Goal: Task Accomplishment & Management: Manage account settings

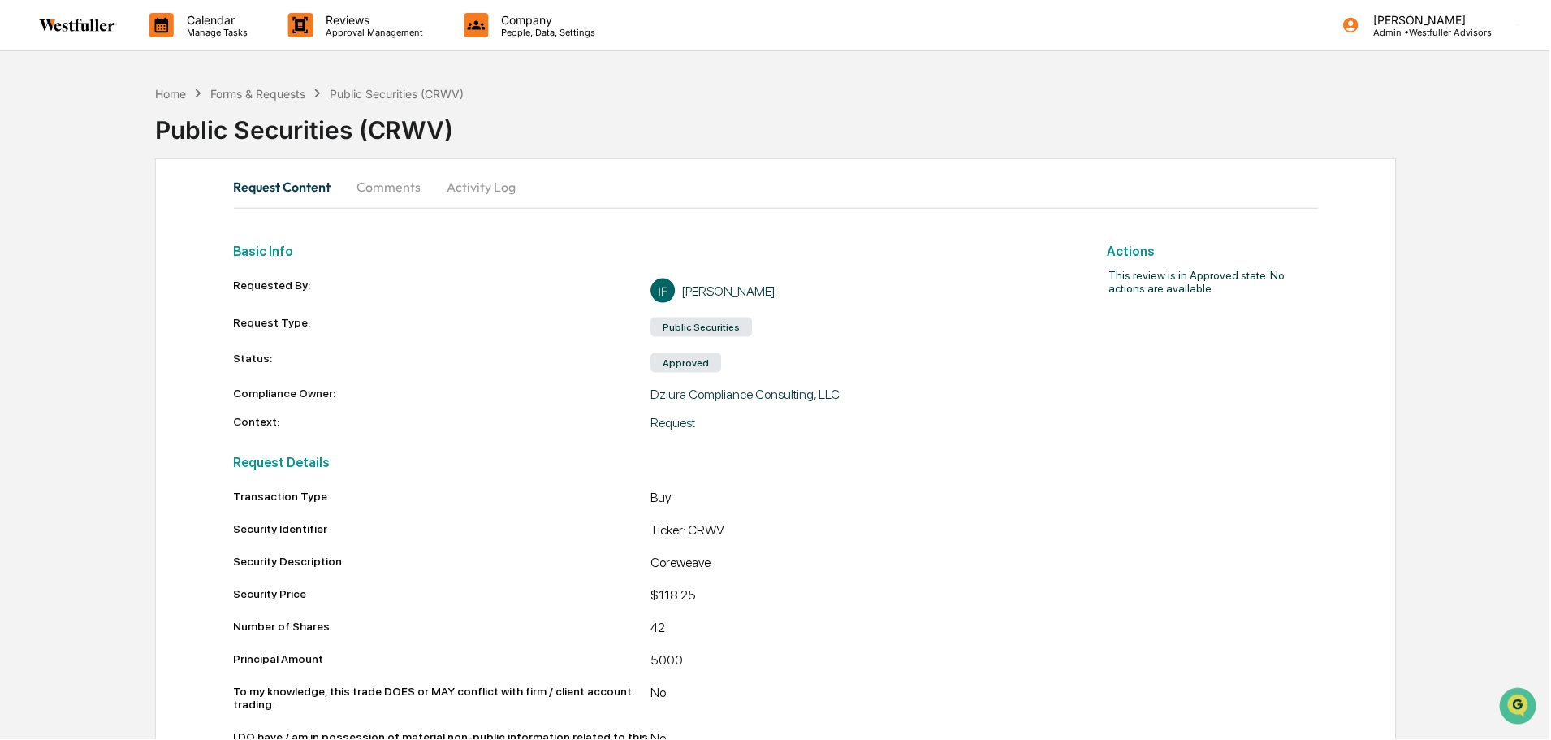
click at [416, 170] on button "Comments" at bounding box center [389, 186] width 90 height 39
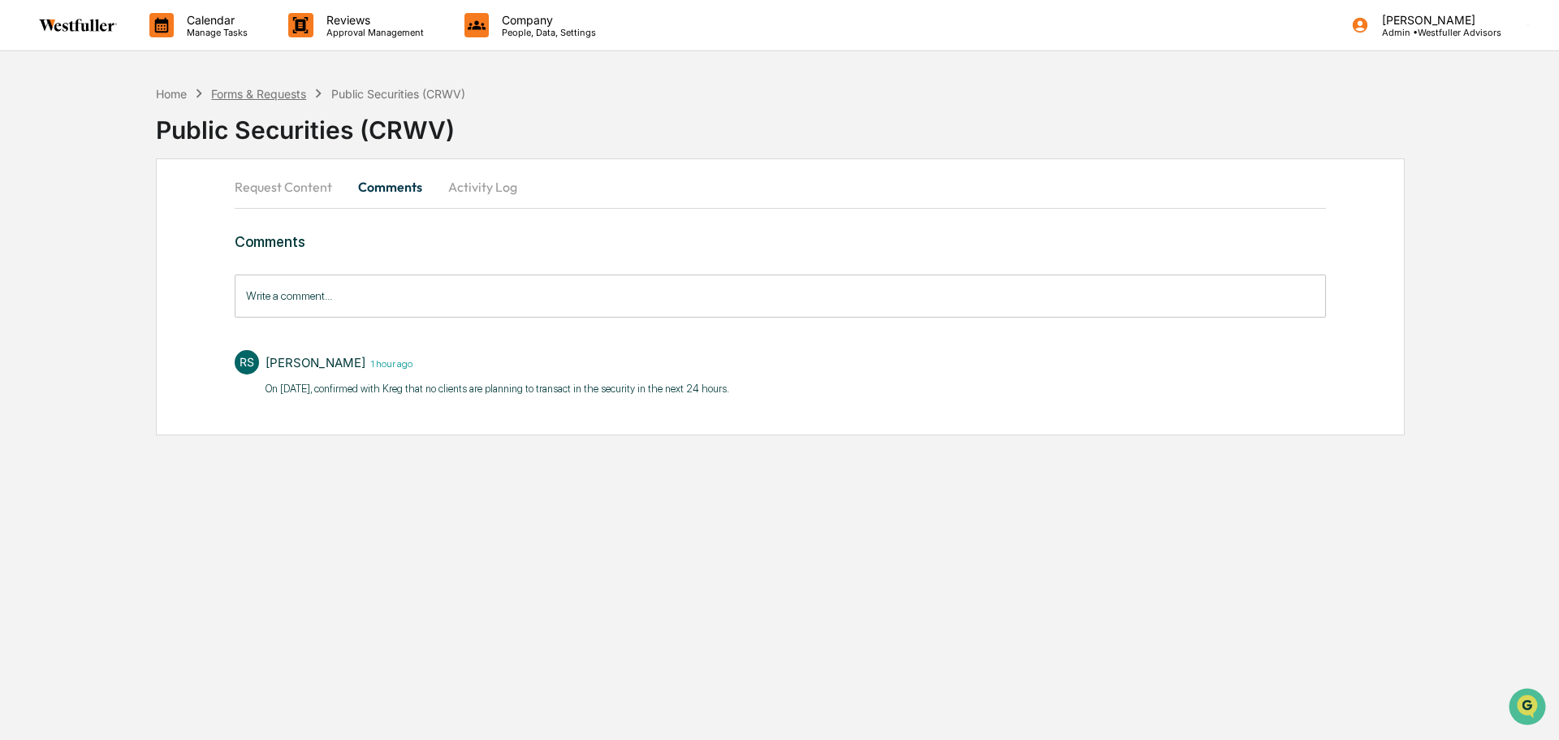
click at [292, 97] on div "Forms & Requests" at bounding box center [258, 94] width 95 height 14
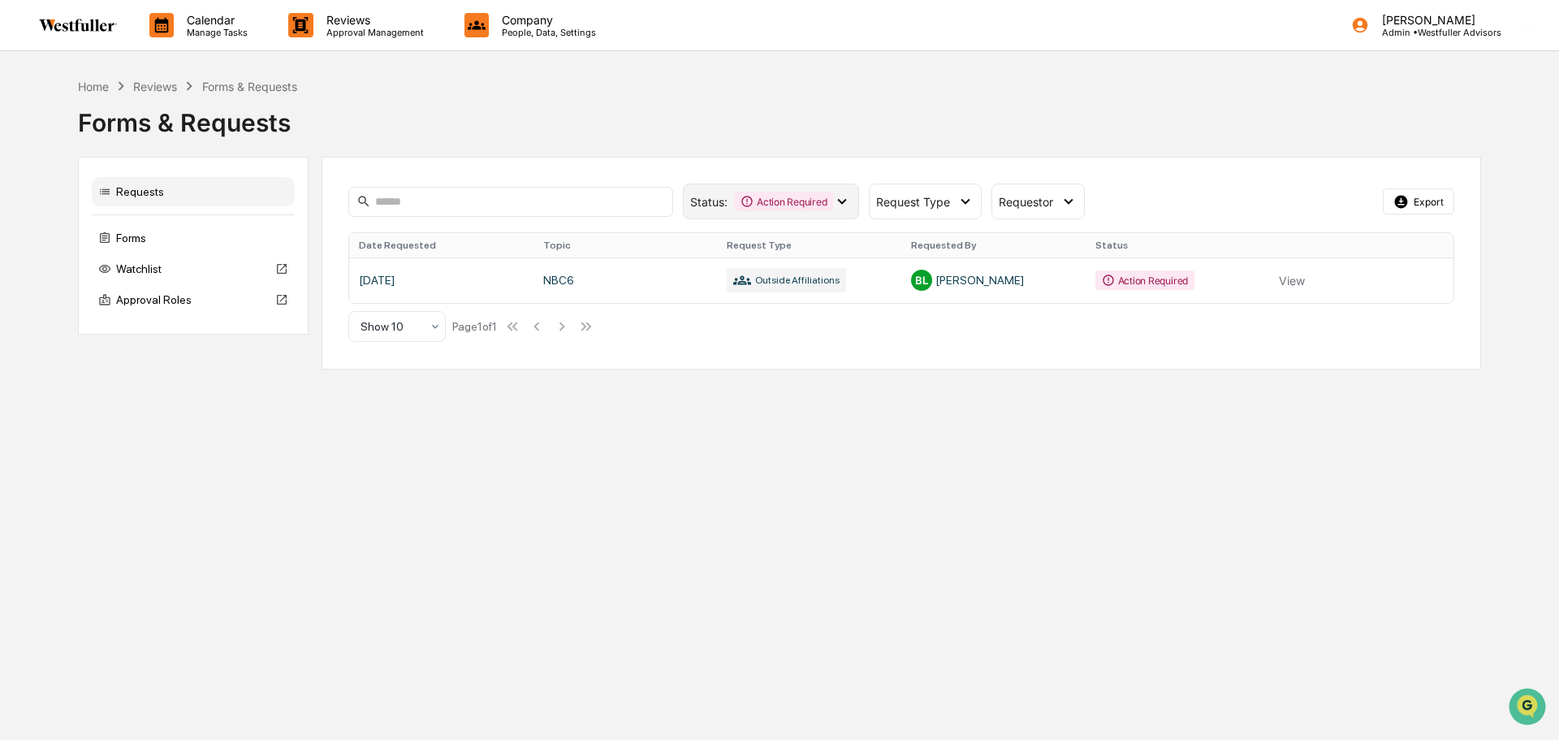
click at [750, 201] on icon at bounding box center [747, 201] width 13 height 13
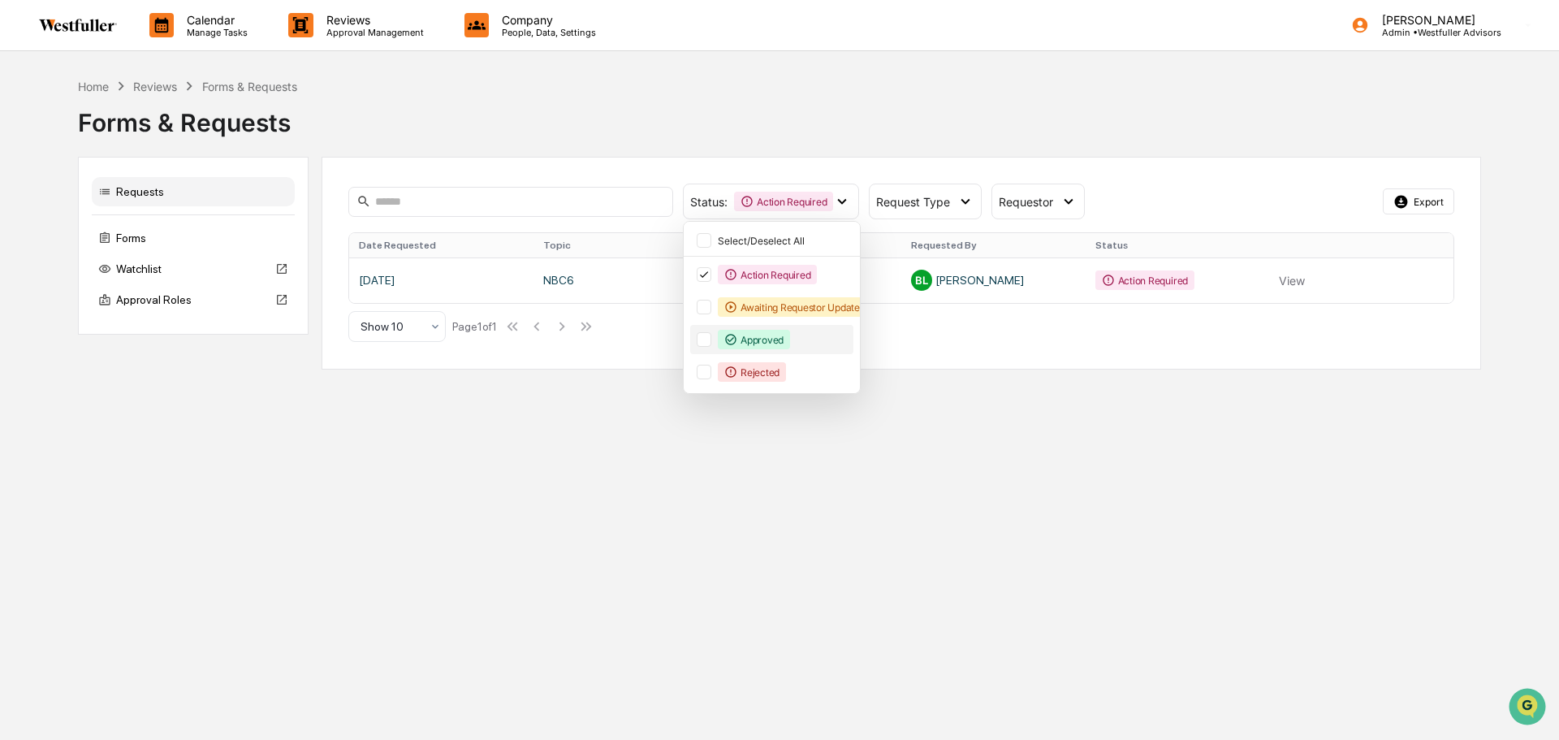
click at [738, 332] on div "Approved" at bounding box center [754, 339] width 72 height 19
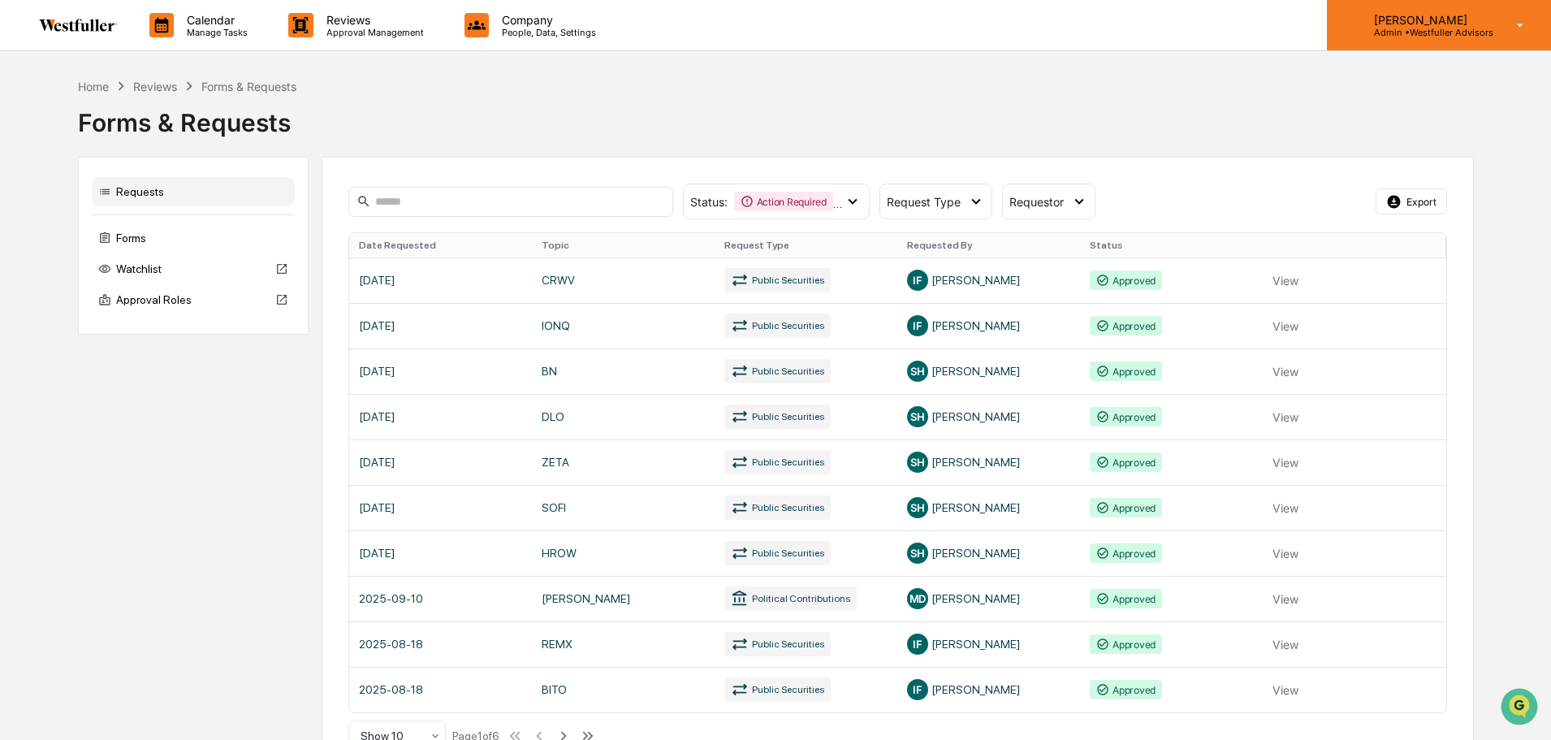
click at [1352, 41] on div "Rachel Stanley Admin • Westfuller Advisors" at bounding box center [1439, 25] width 224 height 50
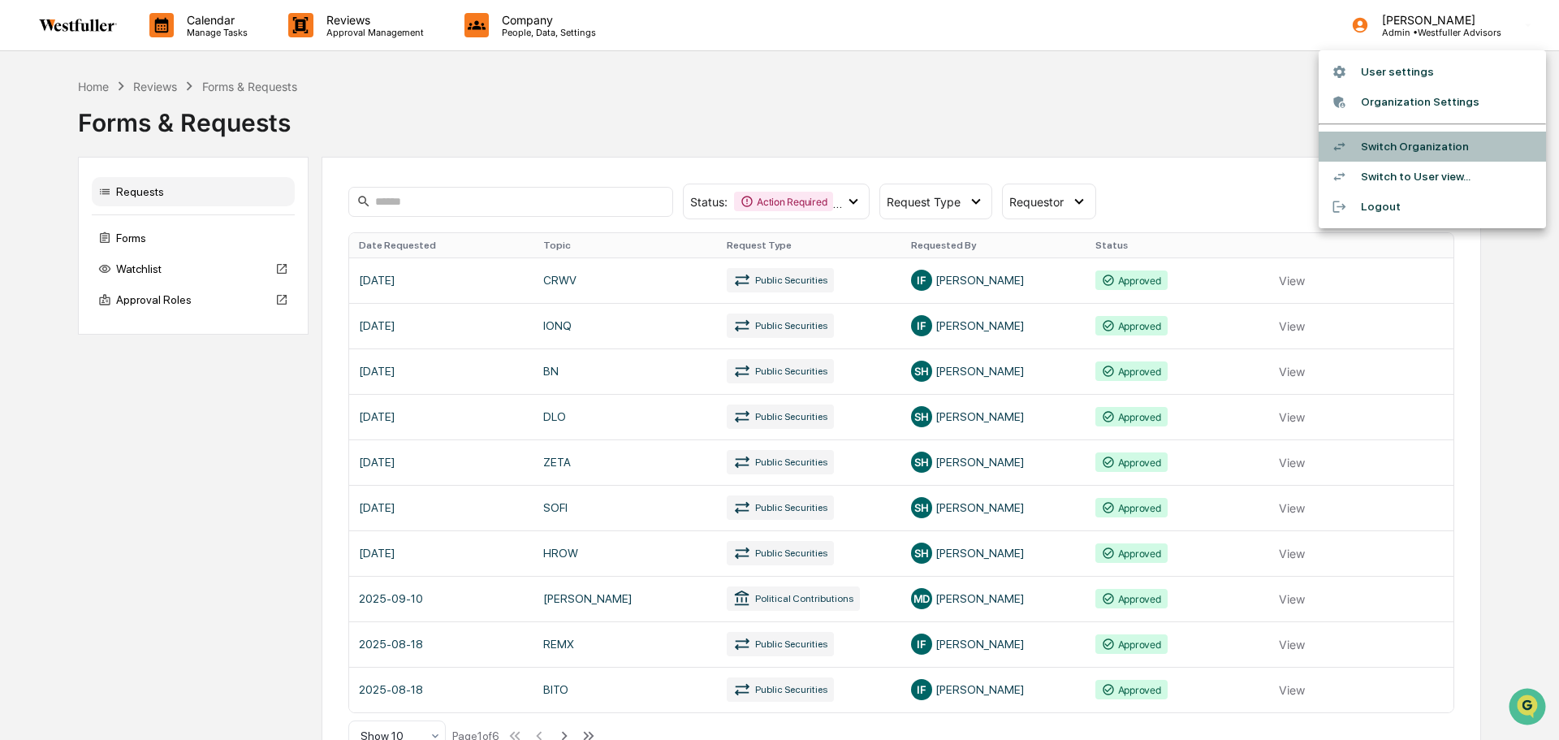
click at [1360, 141] on div at bounding box center [1346, 146] width 29 height 15
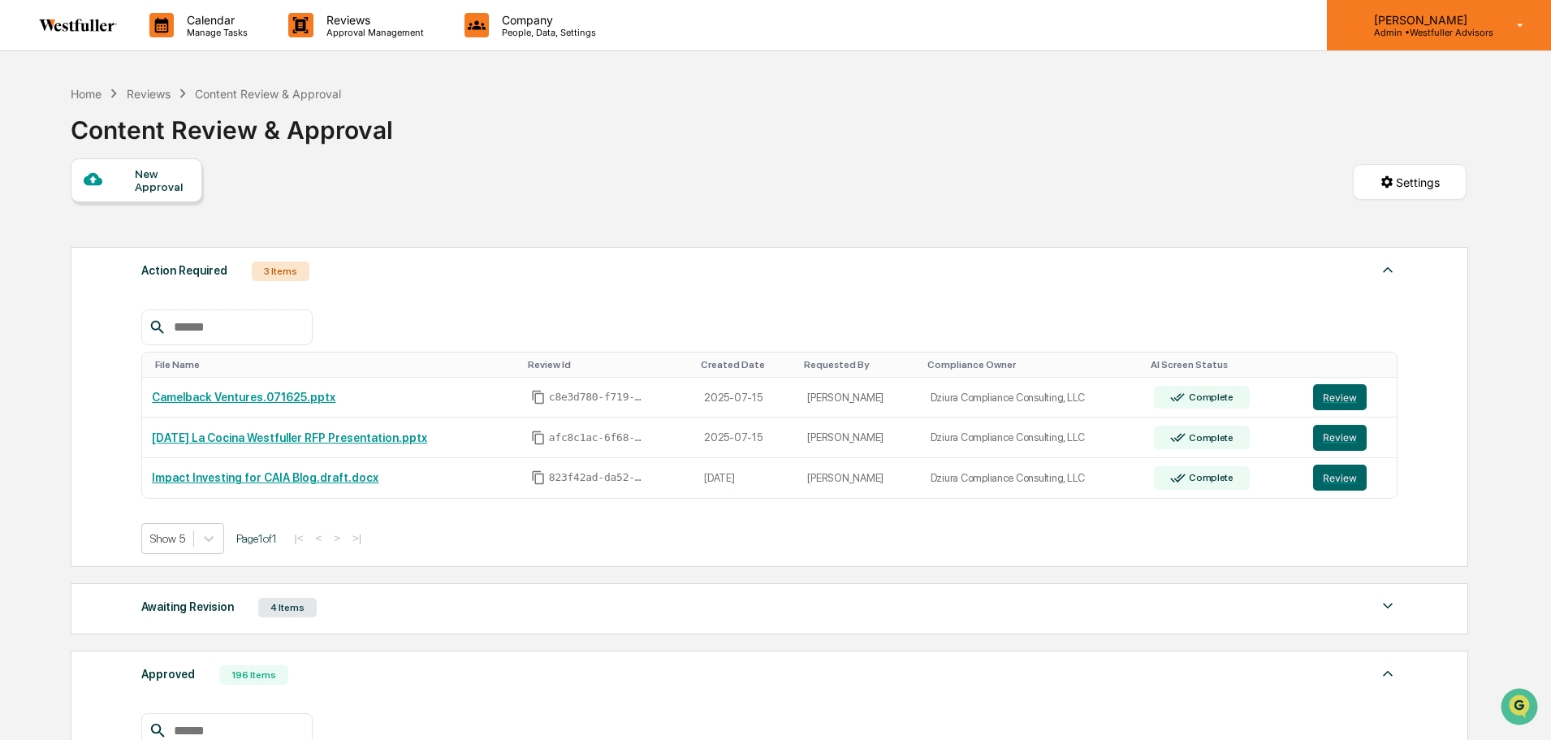
click at [1420, 18] on p "[PERSON_NAME]" at bounding box center [1427, 20] width 132 height 14
